Goal: Information Seeking & Learning: Learn about a topic

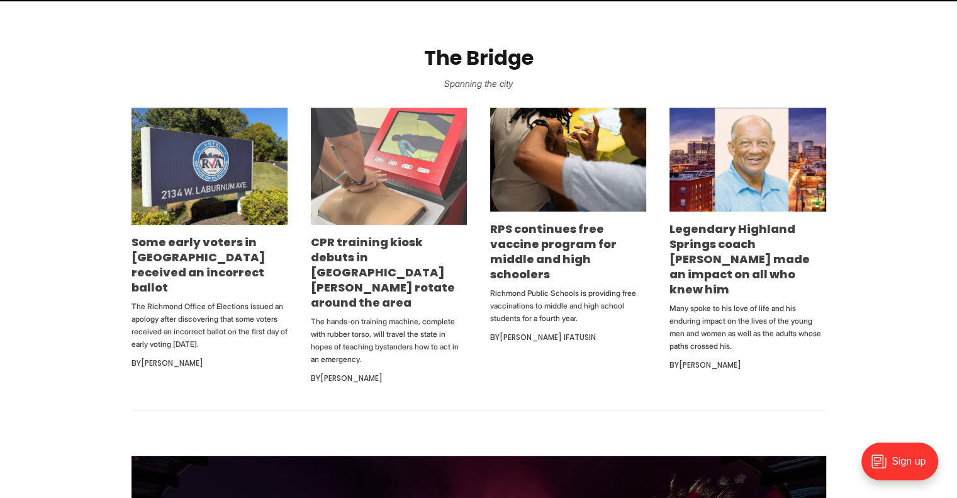
scroll to position [755, 0]
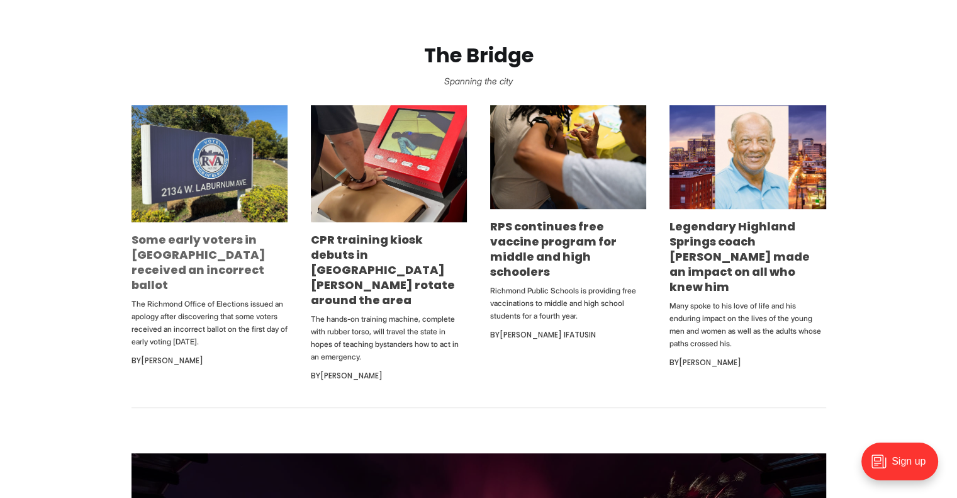
click at [205, 261] on link "Some early voters in [GEOGRAPHIC_DATA] received an incorrect ballot" at bounding box center [199, 262] width 134 height 61
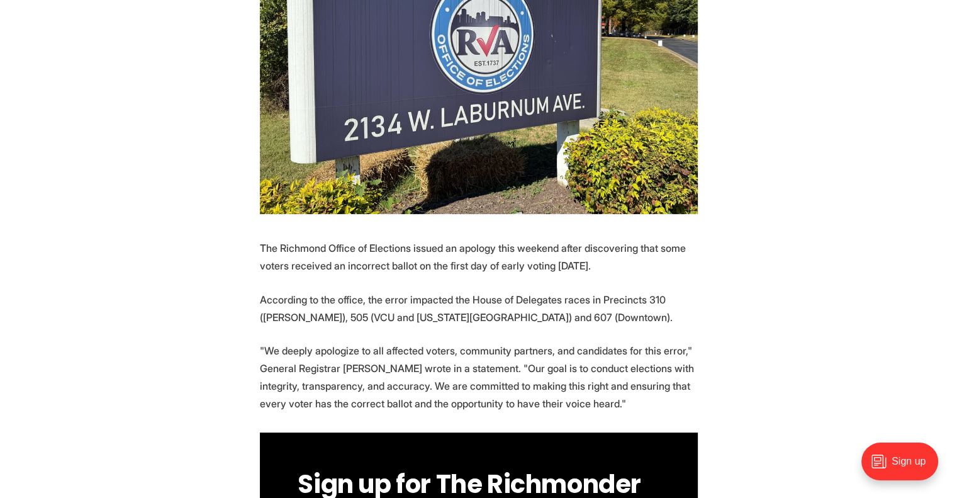
scroll to position [441, 0]
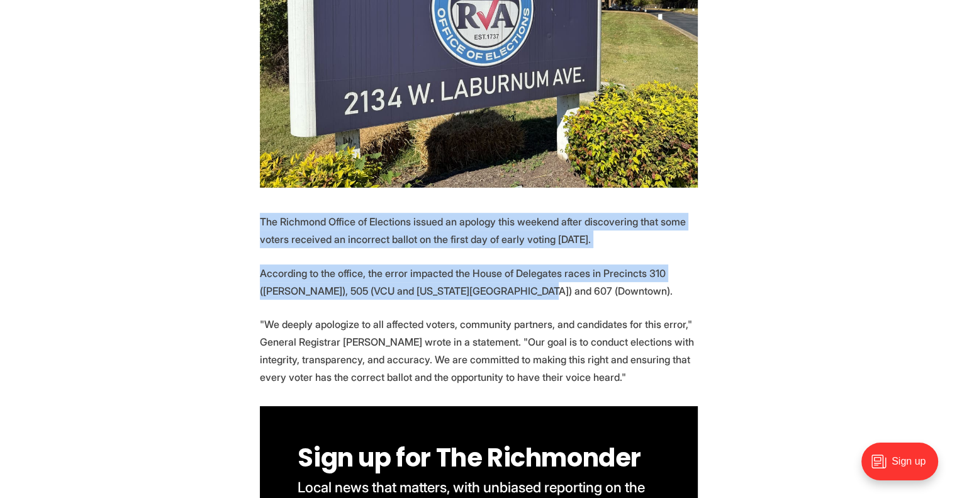
drag, startPoint x: 258, startPoint y: 195, endPoint x: 585, endPoint y: 272, distance: 336.4
click at [584, 269] on p "According to the office, the error impacted the House of Delegates races in Pre…" at bounding box center [479, 281] width 438 height 35
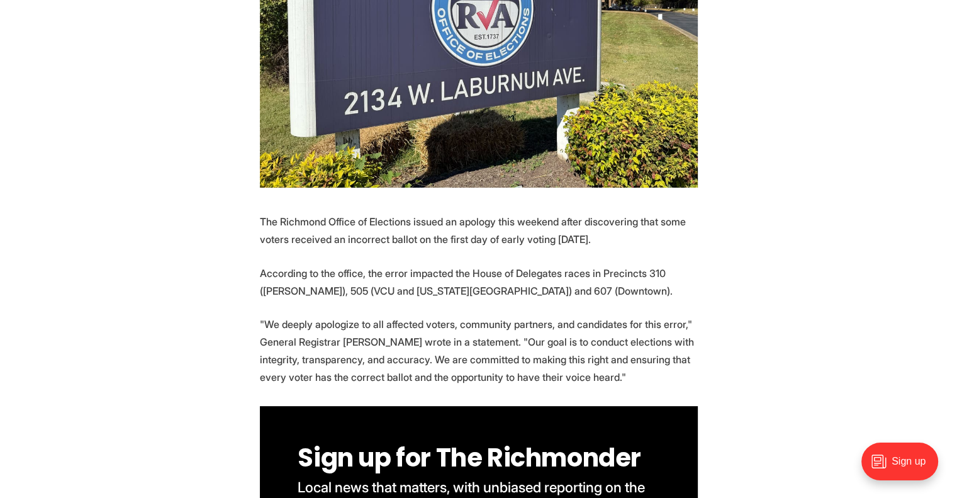
click at [618, 315] on p ""We deeply apologize to all affected voters, community partners, and candidates…" at bounding box center [479, 350] width 438 height 71
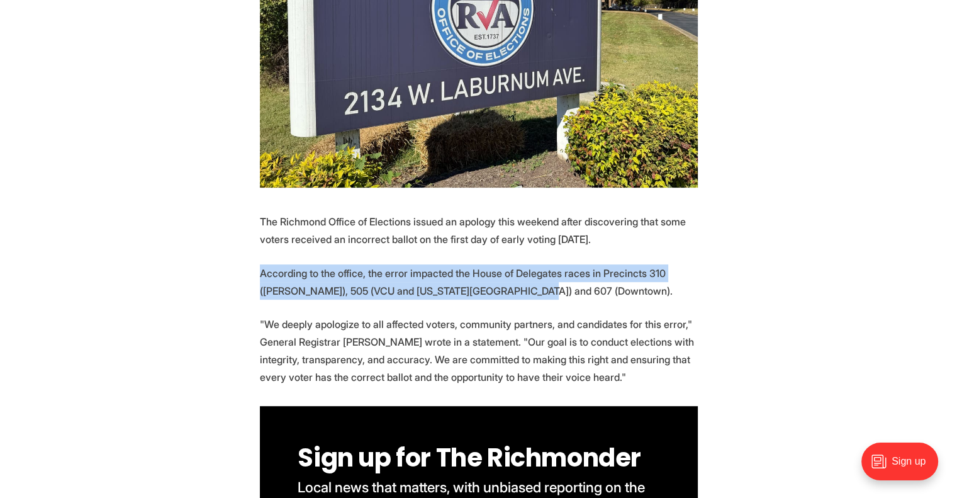
drag, startPoint x: 234, startPoint y: 236, endPoint x: 512, endPoint y: 269, distance: 280.2
click at [514, 267] on p "According to the office, the error impacted the House of Delegates races in Pre…" at bounding box center [479, 281] width 438 height 35
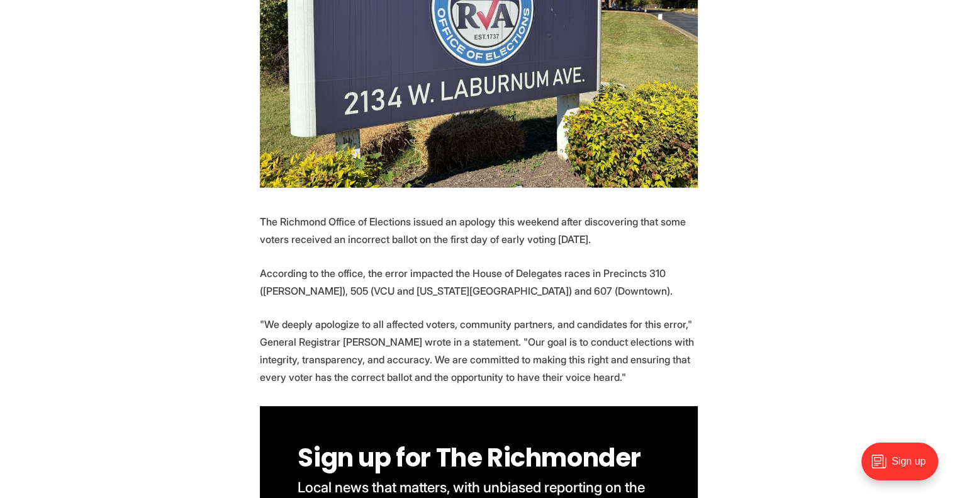
click at [640, 218] on p "The Richmond Office of Elections issued an apology this weekend after discoveri…" at bounding box center [479, 230] width 438 height 35
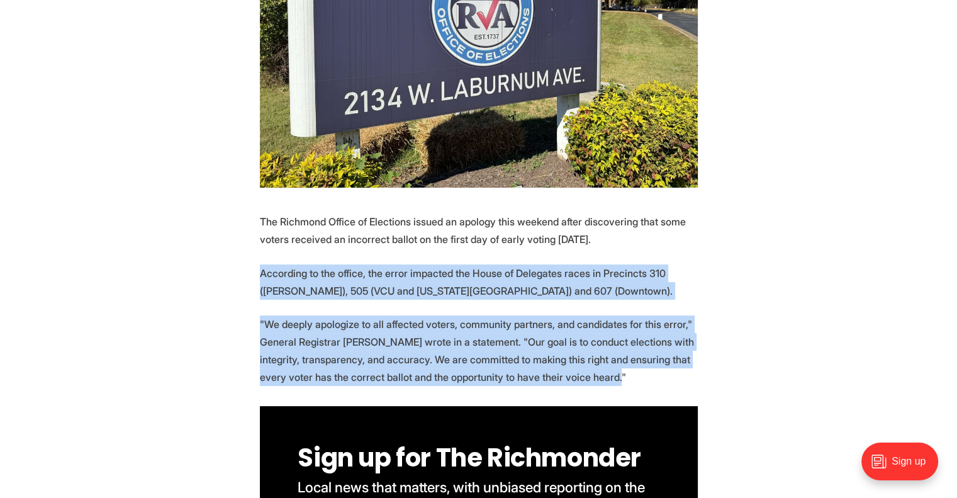
drag, startPoint x: 650, startPoint y: 349, endPoint x: 609, endPoint y: 200, distance: 155.3
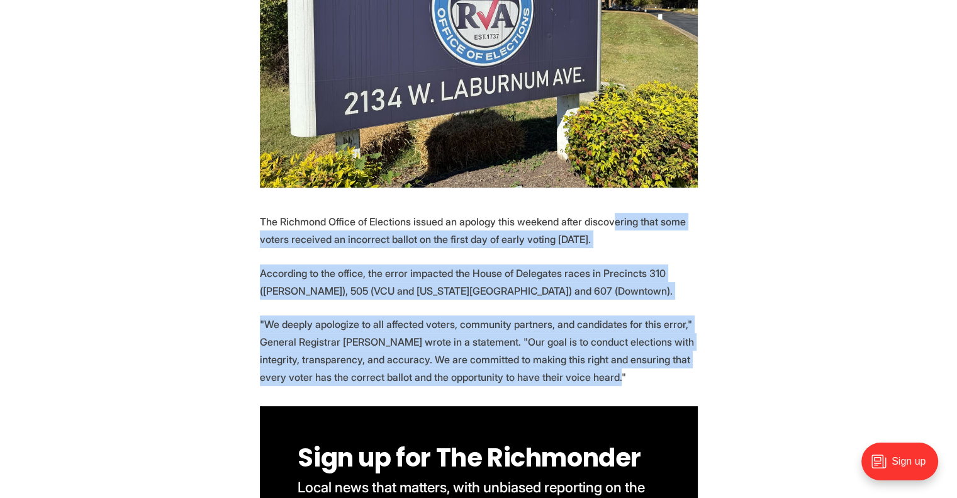
click at [609, 213] on p "The Richmond Office of Elections issued an apology this weekend after discoveri…" at bounding box center [479, 230] width 438 height 35
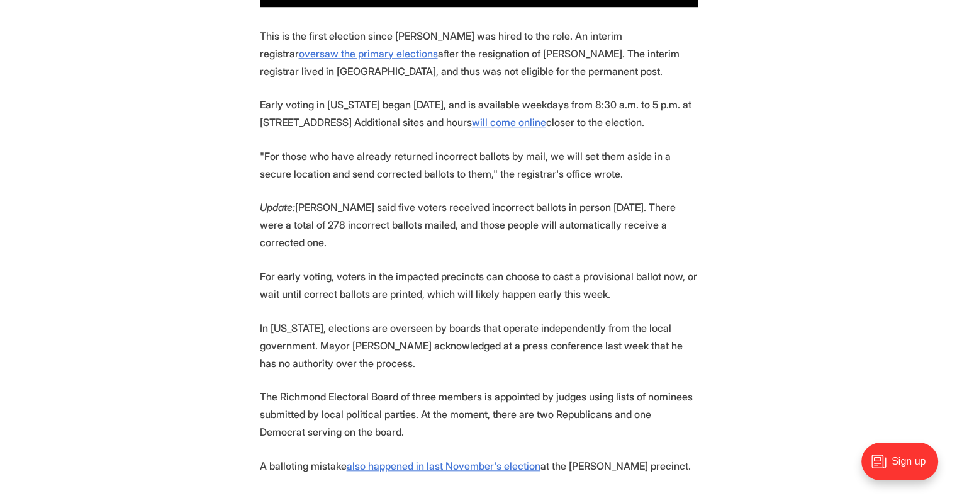
scroll to position [1070, 0]
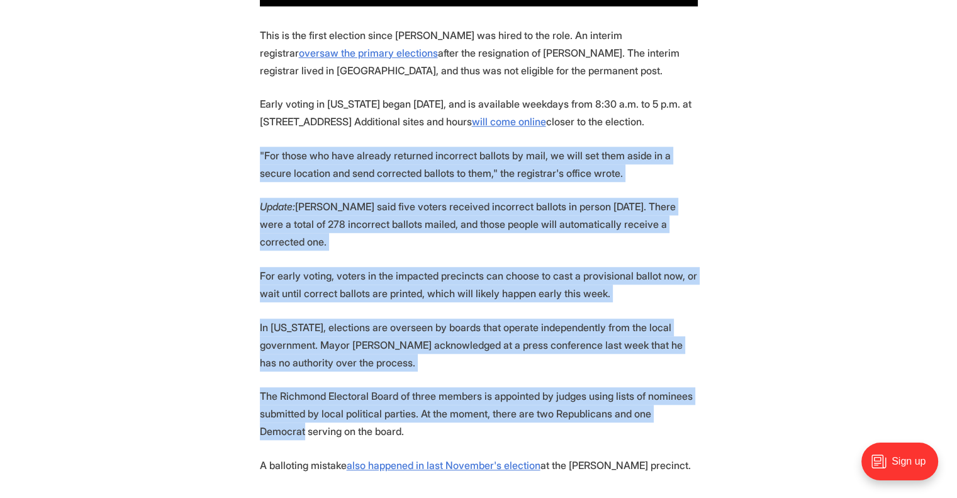
drag, startPoint x: 248, startPoint y: 126, endPoint x: 781, endPoint y: 375, distance: 587.8
click at [784, 378] on section "The Richmond Office of Elections issued an apology this weekend after discoveri…" at bounding box center [478, 261] width 957 height 1357
click at [781, 375] on section "The Richmond Office of Elections issued an apology this weekend after discoveri…" at bounding box center [478, 261] width 957 height 1357
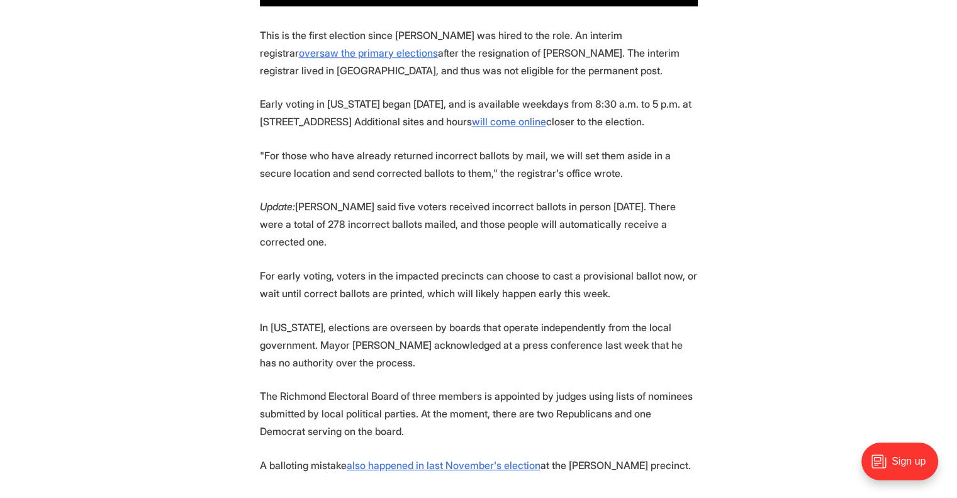
drag, startPoint x: 691, startPoint y: 395, endPoint x: 677, endPoint y: 111, distance: 283.6
click at [677, 111] on section "The Richmond Office of Elections issued an apology this weekend after discoveri…" at bounding box center [478, 261] width 957 height 1357
